Goal: Information Seeking & Learning: Find specific page/section

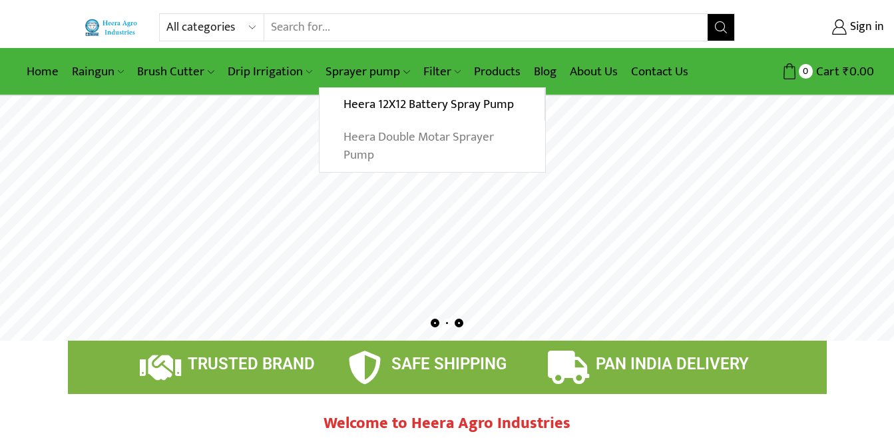
click at [388, 135] on link "Heera Double Motar Sprayer Pump" at bounding box center [432, 146] width 225 height 51
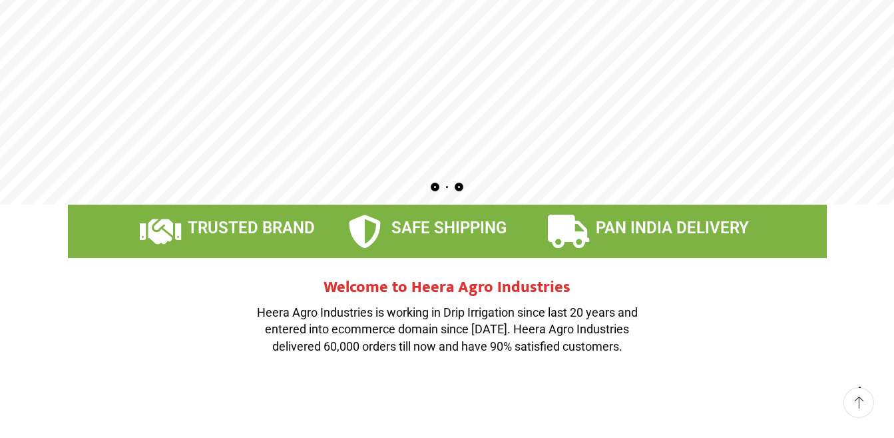
scroll to position [239, 0]
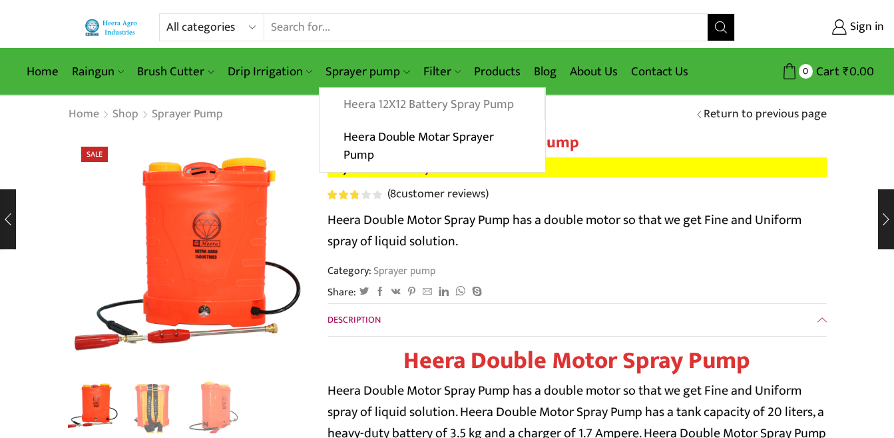
click at [387, 100] on link "Heera 12X12 Battery Spray Pump" at bounding box center [432, 104] width 224 height 33
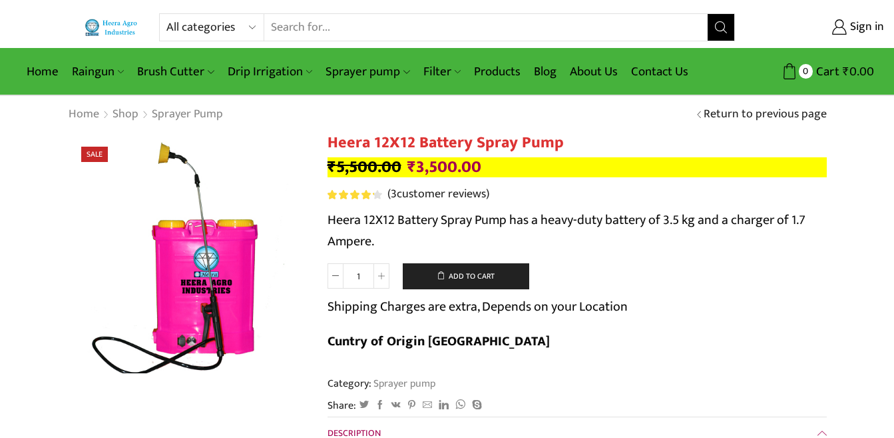
click at [326, 34] on input "Search input" at bounding box center [486, 27] width 444 height 27
type input "battery spray pump extra pipe"
click at [708, 14] on button "Search" at bounding box center [721, 27] width 27 height 27
